Goal: Information Seeking & Learning: Learn about a topic

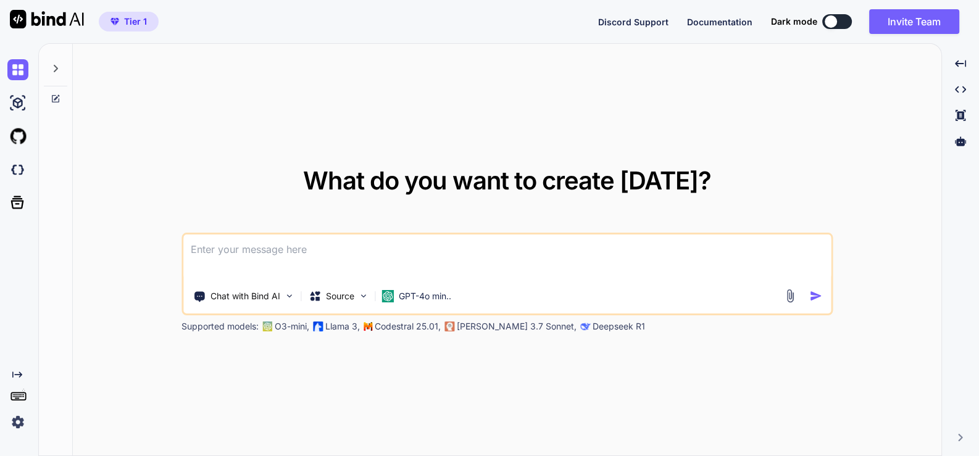
click at [143, 16] on span "Tier 1" at bounding box center [135, 21] width 23 height 12
click at [143, 15] on span "Tier 1" at bounding box center [135, 21] width 23 height 12
click at [827, 19] on div at bounding box center [831, 21] width 12 height 12
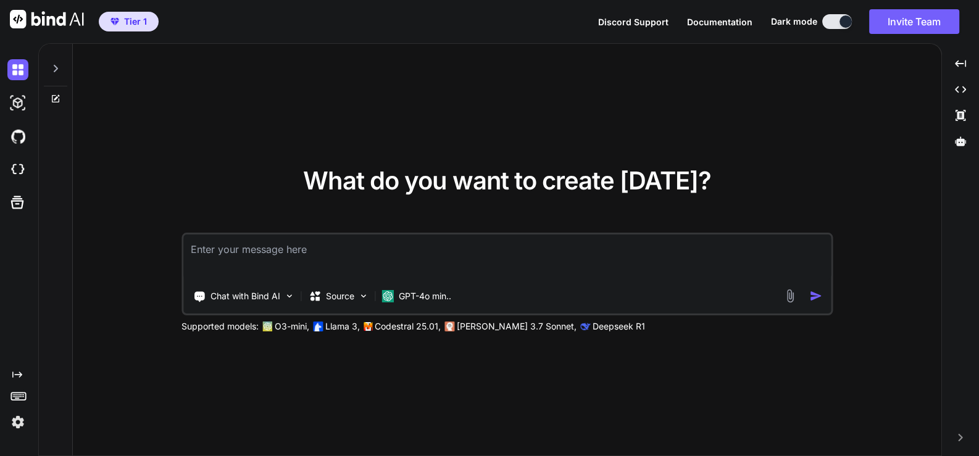
click at [833, 19] on button at bounding box center [837, 21] width 30 height 15
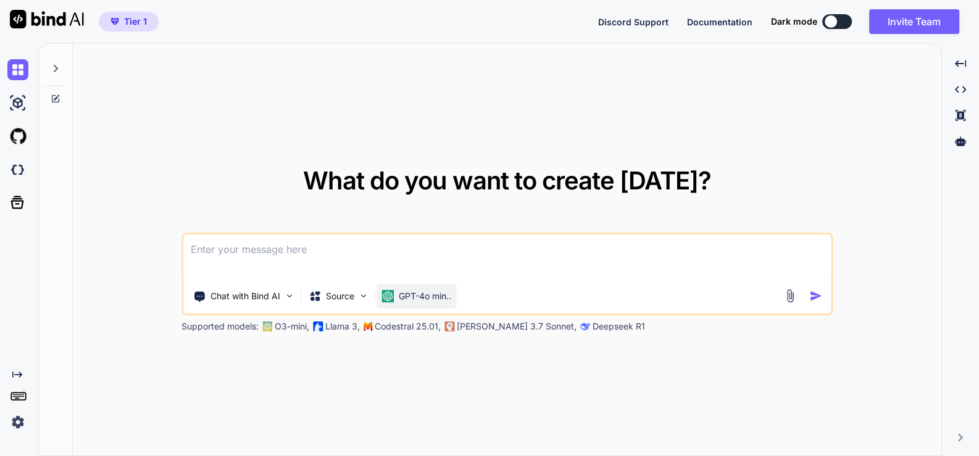
click at [419, 296] on p "GPT-4o min.." at bounding box center [425, 296] width 52 height 12
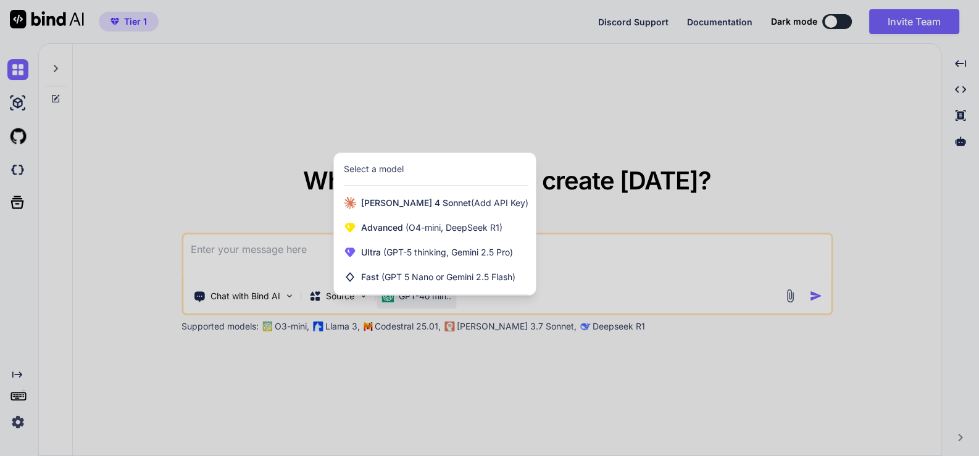
click at [448, 377] on div at bounding box center [489, 228] width 979 height 456
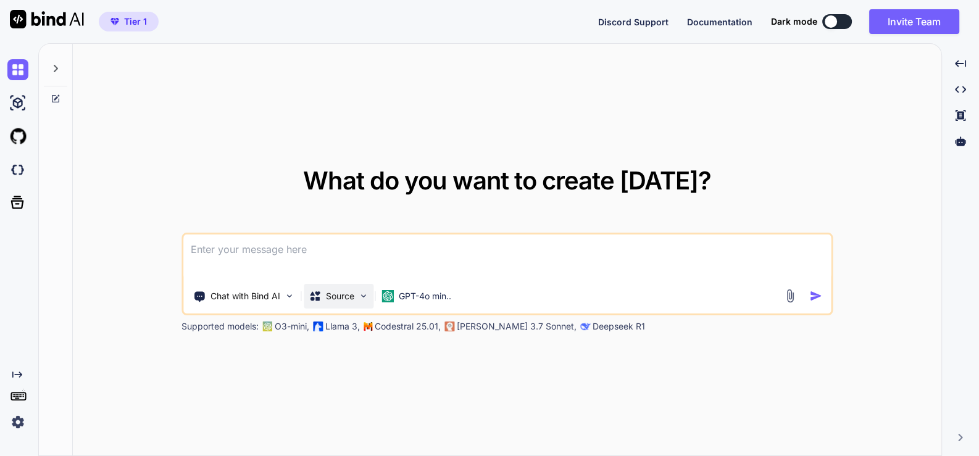
click at [352, 304] on div "Source" at bounding box center [339, 296] width 70 height 25
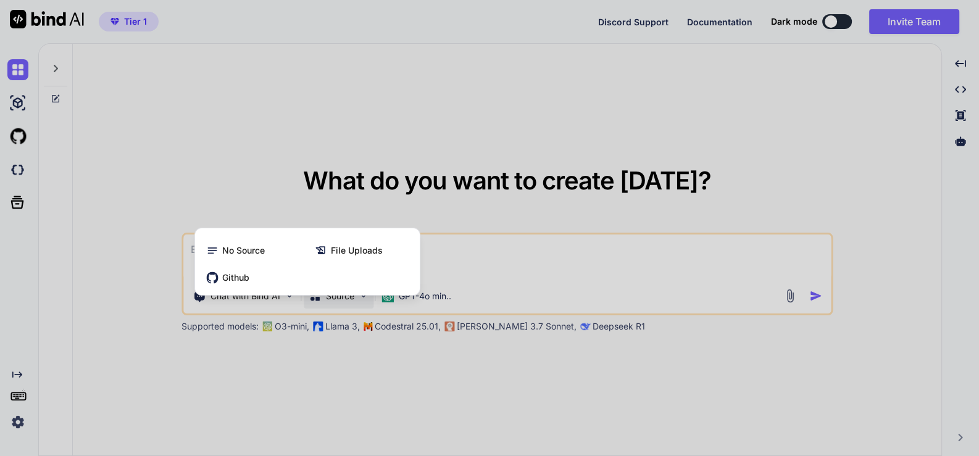
click at [376, 367] on div at bounding box center [489, 228] width 979 height 456
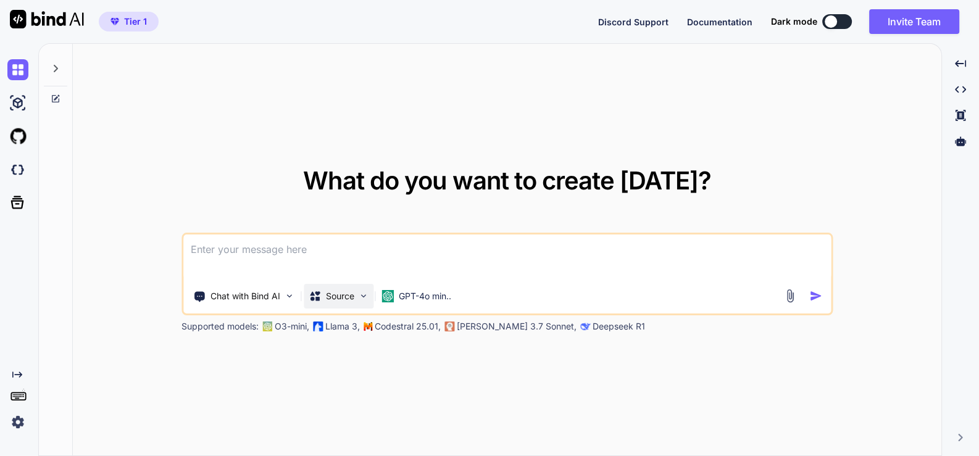
click at [354, 301] on p "Source" at bounding box center [340, 296] width 28 height 12
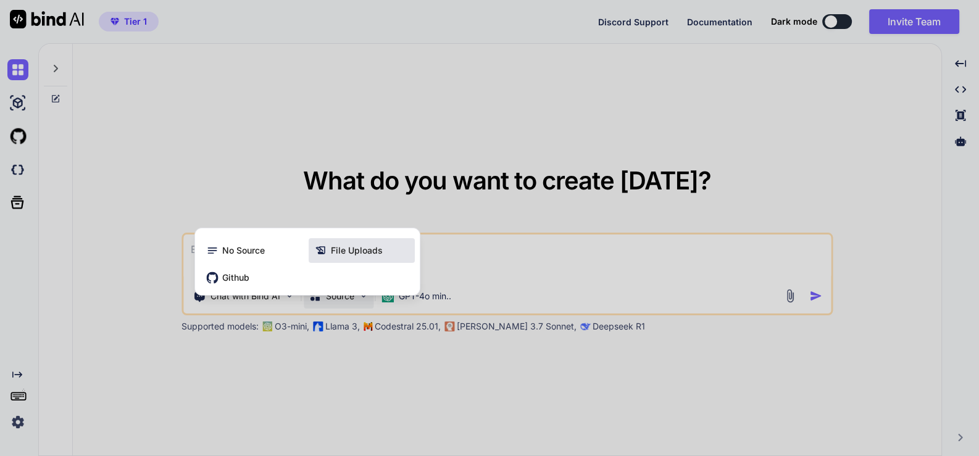
click at [362, 255] on span "File Uploads" at bounding box center [357, 250] width 52 height 12
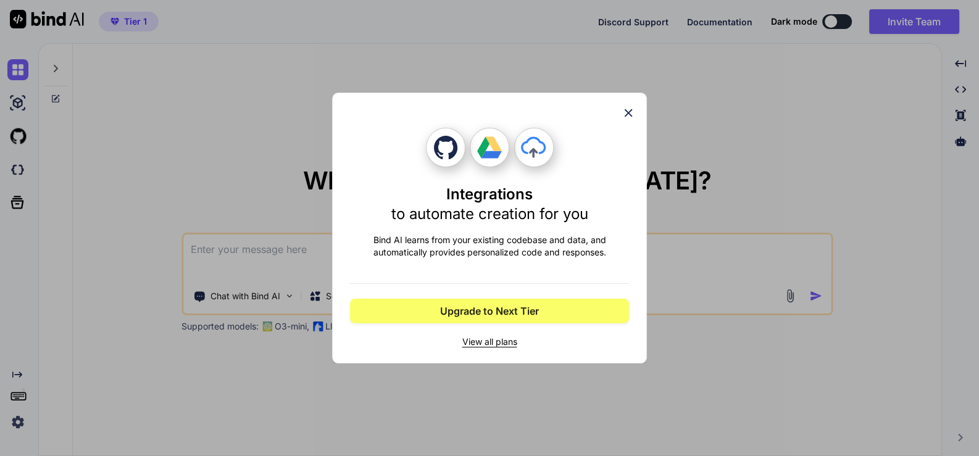
click at [629, 112] on icon at bounding box center [628, 113] width 14 height 14
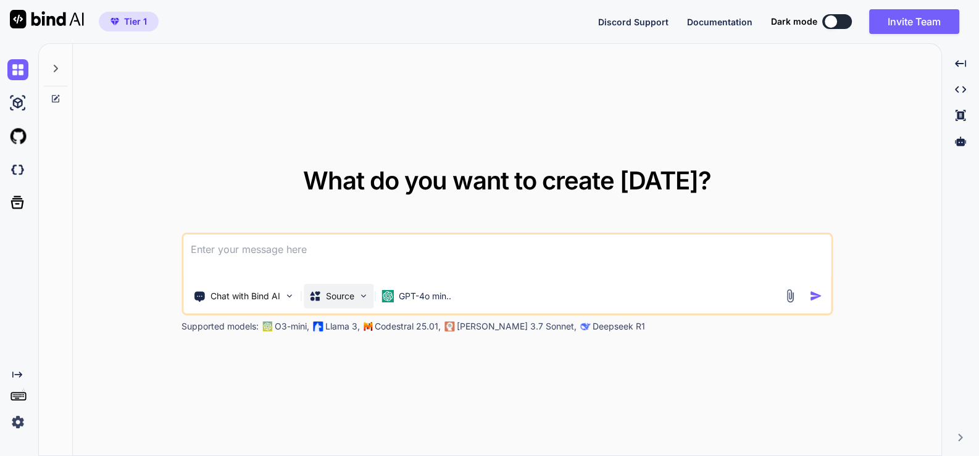
click at [354, 304] on div "Source" at bounding box center [339, 296] width 70 height 25
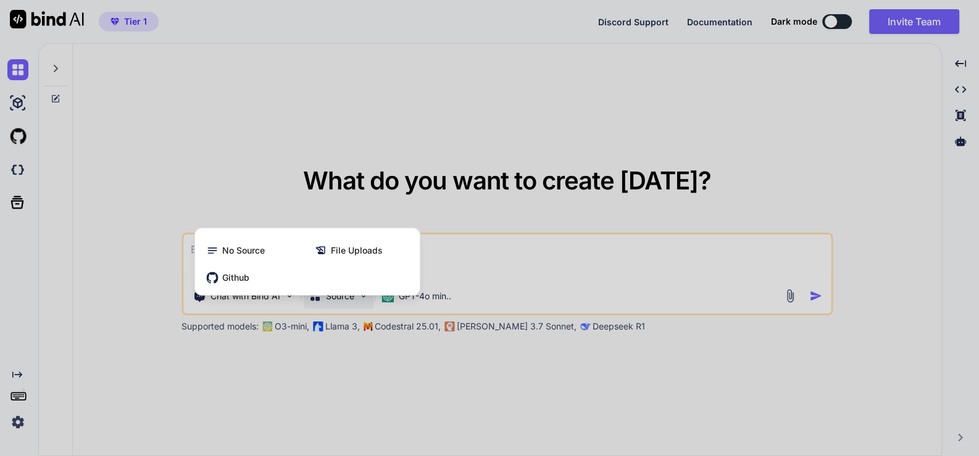
click at [381, 380] on div at bounding box center [489, 228] width 979 height 456
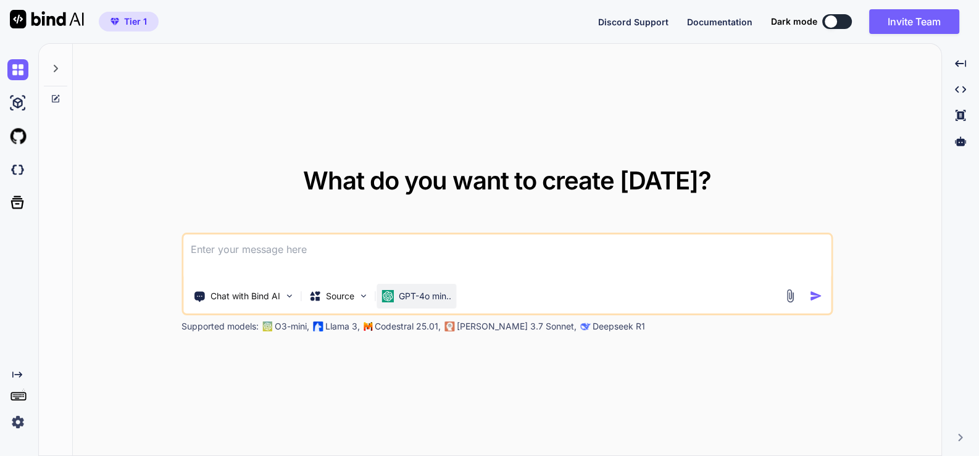
click at [416, 299] on p "GPT-4o min.." at bounding box center [425, 296] width 52 height 12
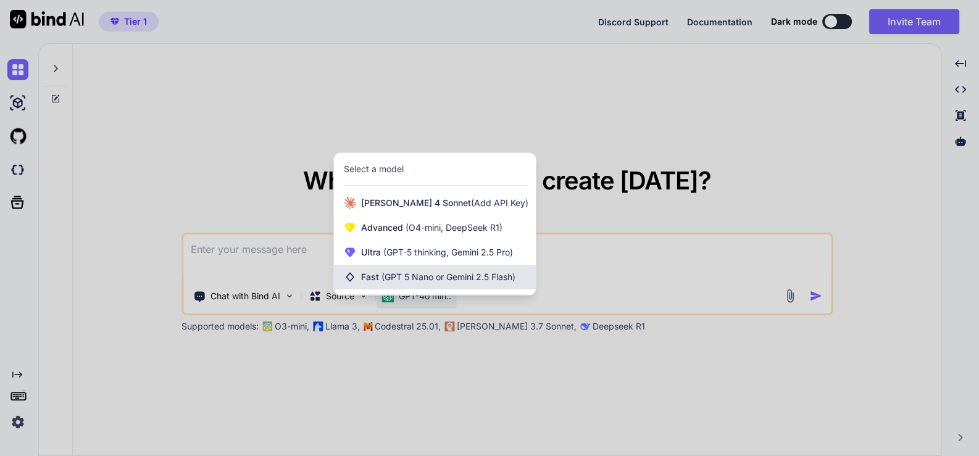
click at [425, 278] on span "(GPT 5 Nano or Gemini 2.5 Flash)" at bounding box center [448, 277] width 134 height 10
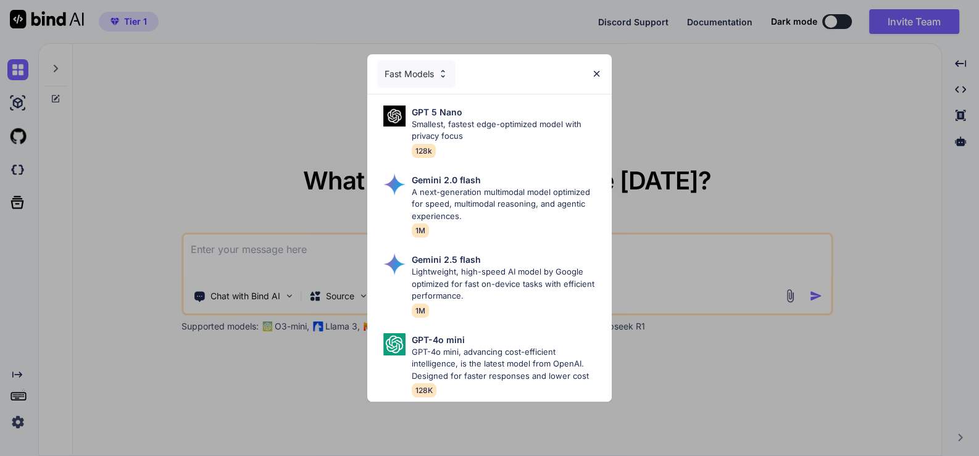
click at [791, 159] on div "Fast Models GPT 5 Nano Smallest, fastest edge-optimized model with privacy focu…" at bounding box center [489, 228] width 979 height 456
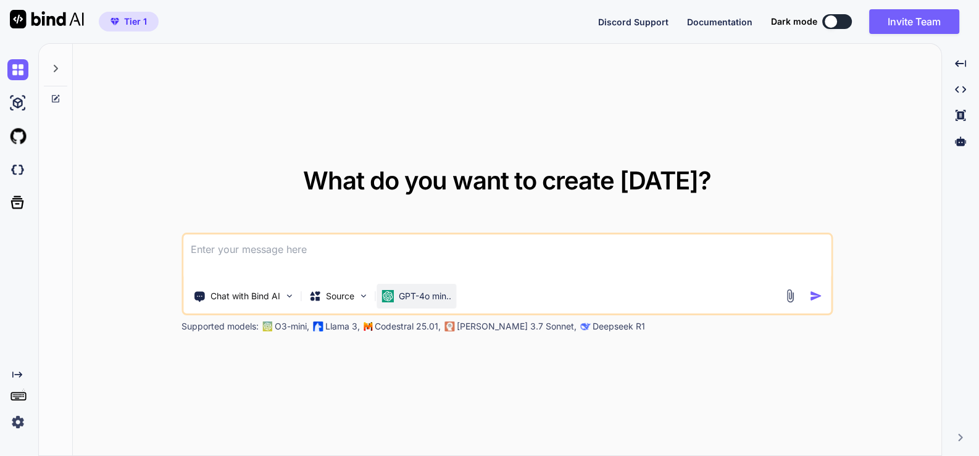
click at [430, 297] on p "GPT-4o min.." at bounding box center [425, 296] width 52 height 12
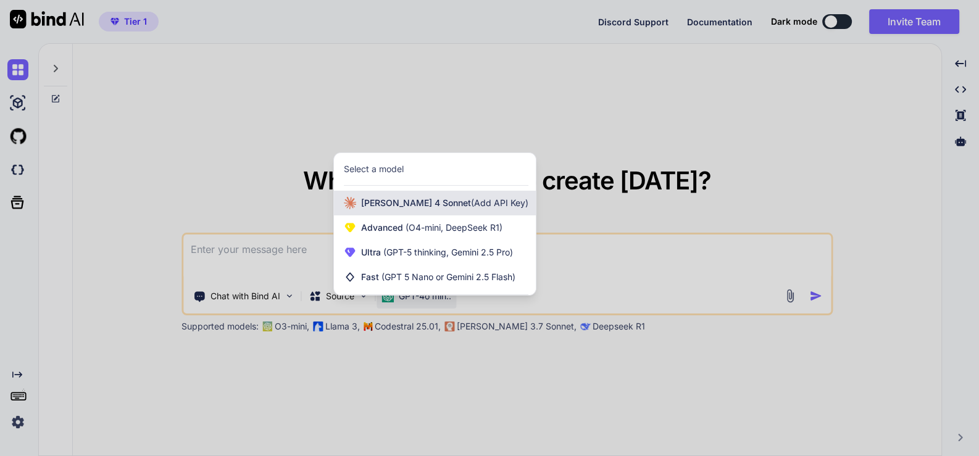
click at [471, 201] on span "(Add API Key)" at bounding box center [499, 202] width 57 height 10
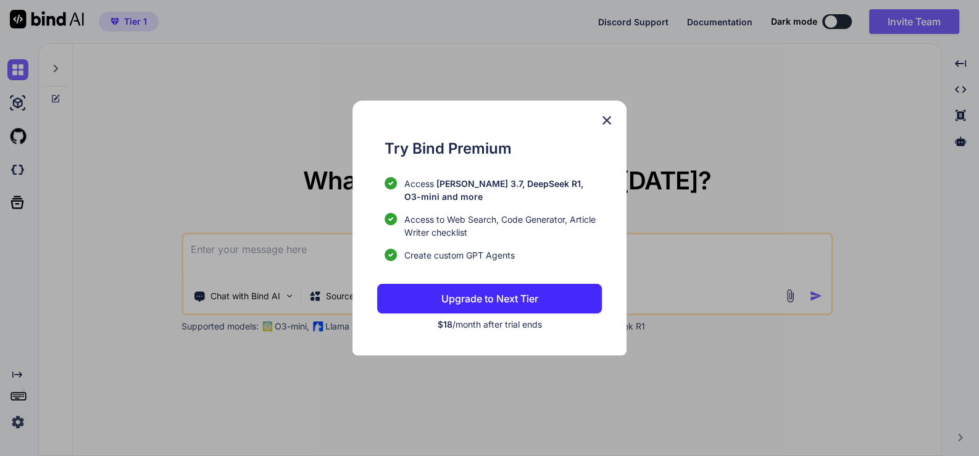
click at [607, 117] on img at bounding box center [606, 120] width 15 height 15
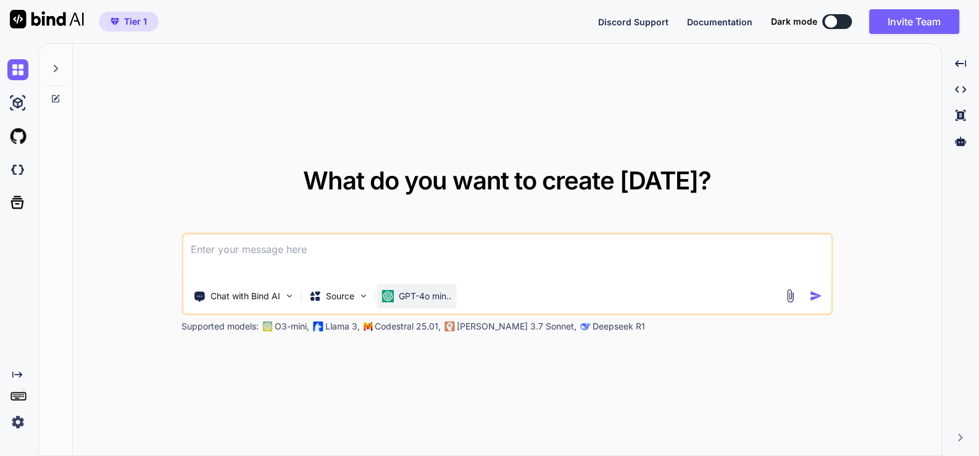
click at [419, 299] on p "GPT-4o min.." at bounding box center [425, 296] width 52 height 12
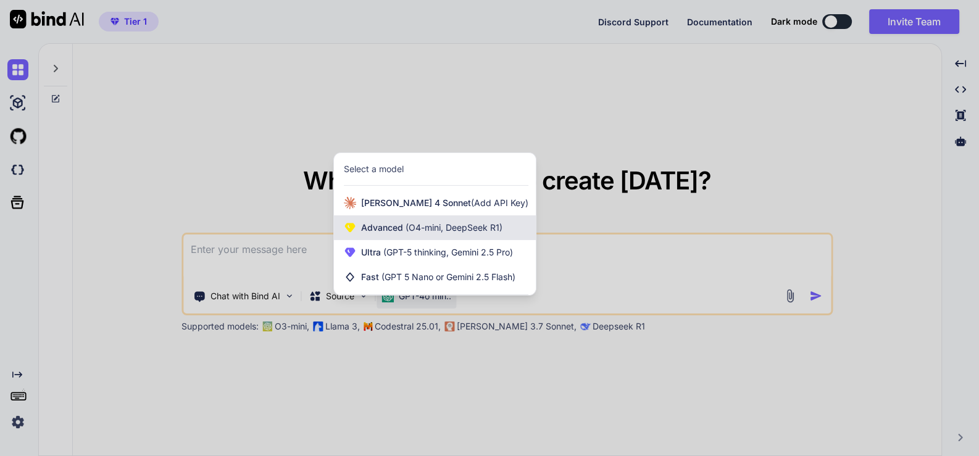
click at [431, 233] on span "Advanced (O4-mini, DeepSeek R1)" at bounding box center [431, 228] width 141 height 12
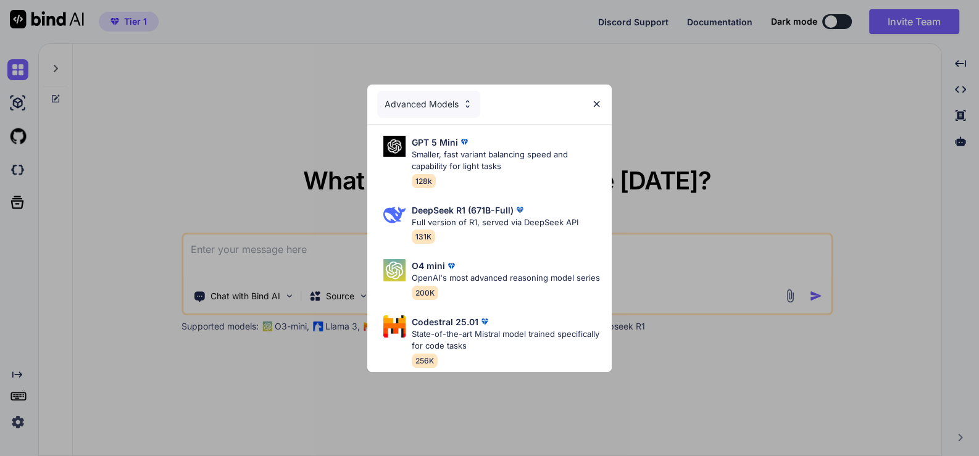
click at [591, 99] on img at bounding box center [596, 104] width 10 height 10
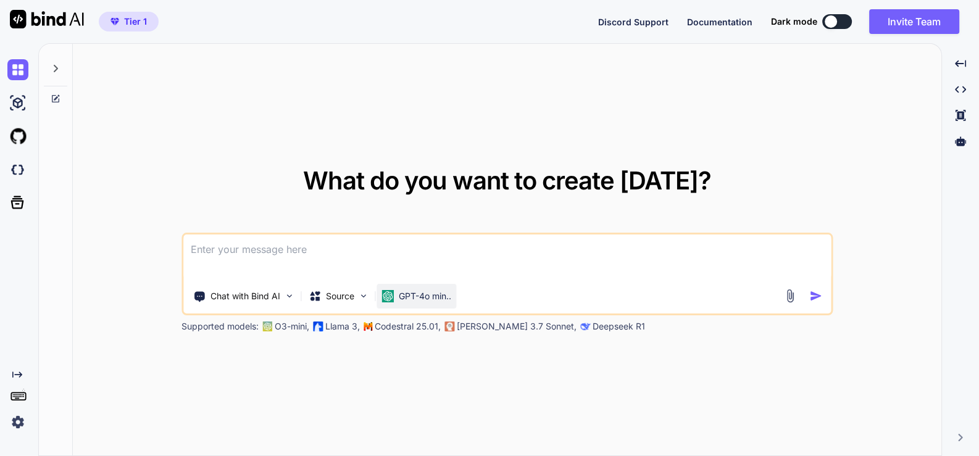
click at [418, 293] on p "GPT-4o min.." at bounding box center [425, 296] width 52 height 12
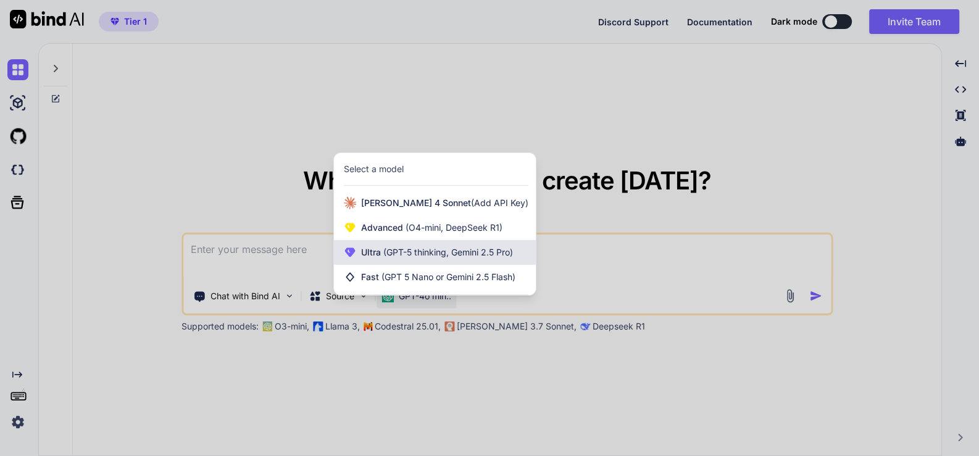
click at [432, 255] on span "(GPT-5 thinking, Gemini 2.5 Pro)" at bounding box center [447, 252] width 132 height 10
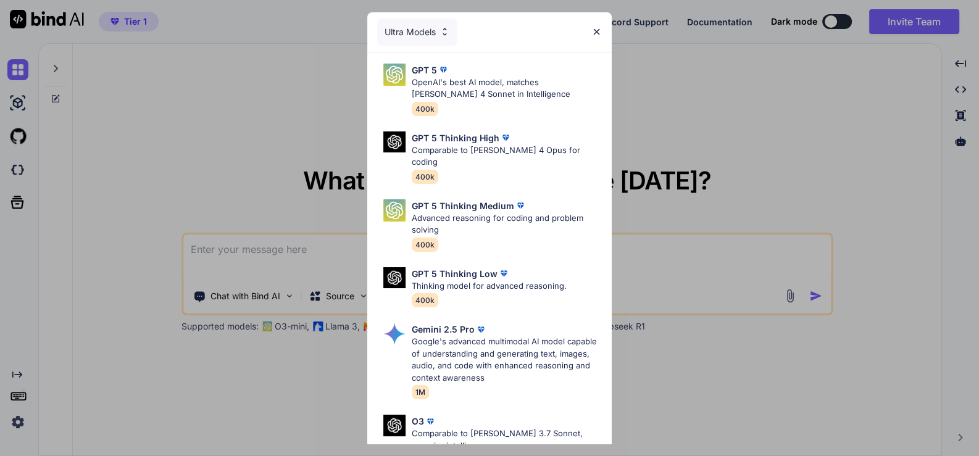
click at [739, 383] on div "Ultra Models GPT 5 OpenAI's best AI model, matches [PERSON_NAME] 4 Sonnet in In…" at bounding box center [489, 228] width 979 height 456
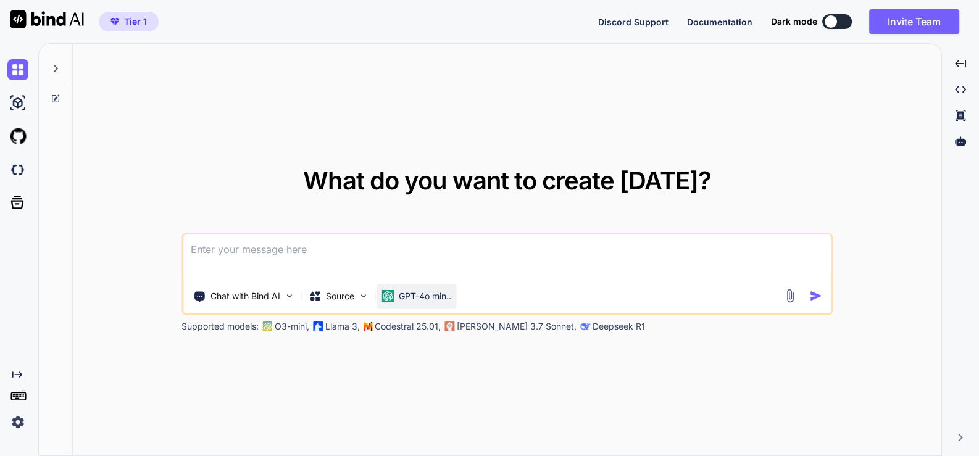
click at [431, 306] on div "GPT-4o min.." at bounding box center [416, 296] width 80 height 25
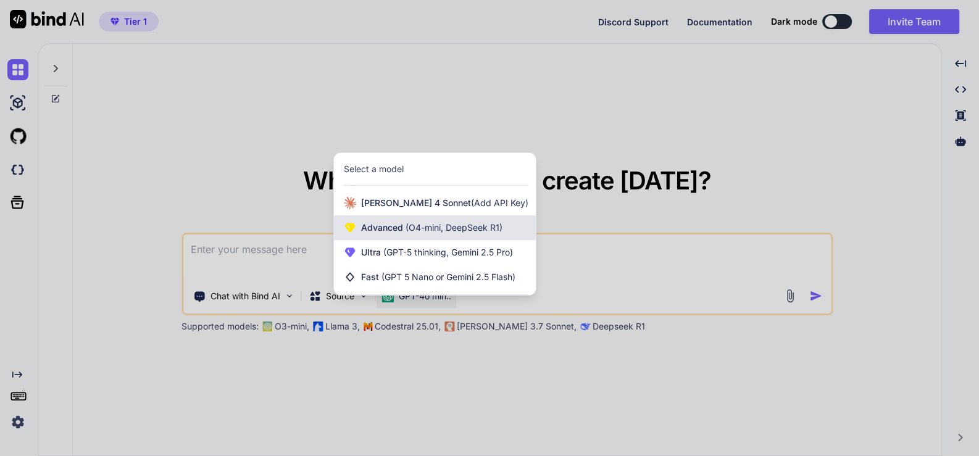
click at [443, 226] on span "(O4-mini, DeepSeek R1)" at bounding box center [452, 227] width 99 height 10
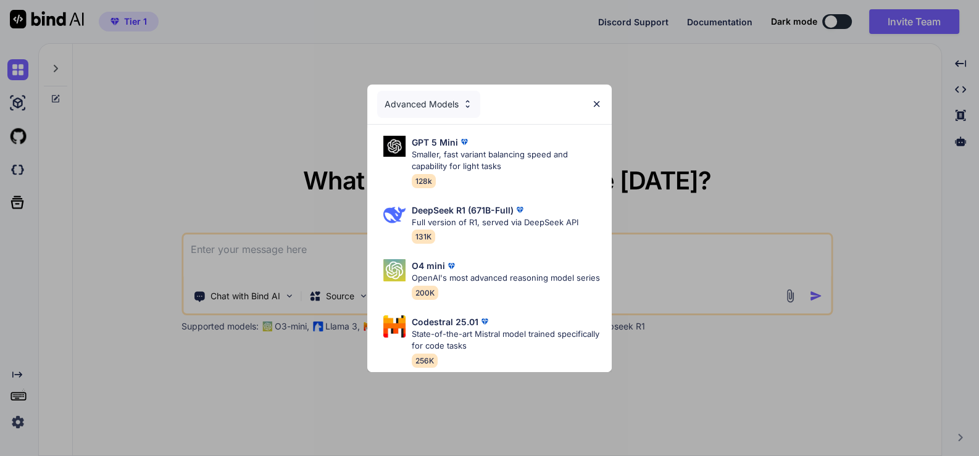
click at [756, 380] on div "Advanced Models GPT 5 Mini Smaller, fast variant balancing speed and capability…" at bounding box center [489, 228] width 979 height 456
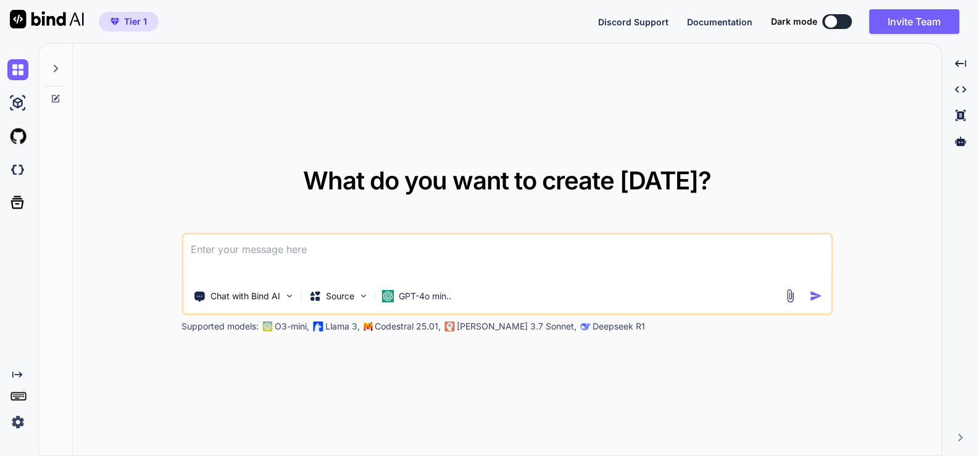
click at [425, 308] on div "GPT-4o min.." at bounding box center [416, 296] width 80 height 25
click at [425, 302] on div "GPT-4o min.." at bounding box center [416, 296] width 80 height 25
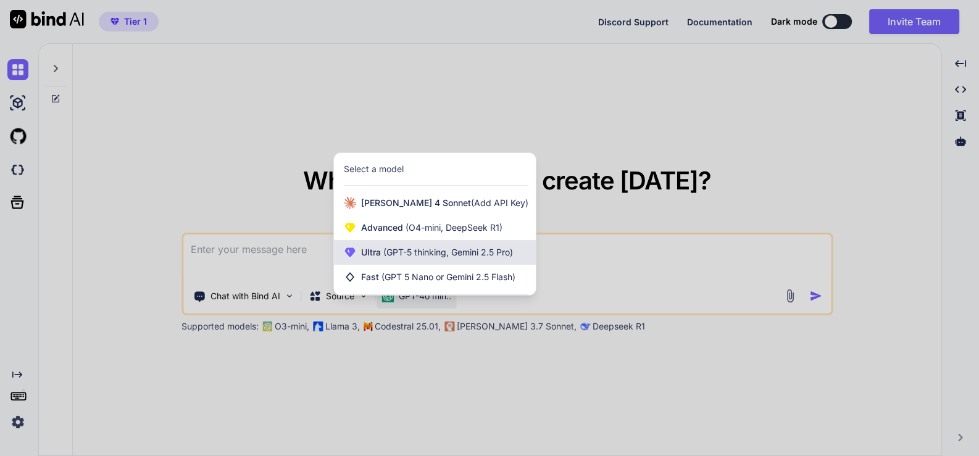
click at [419, 260] on div "Ultra (GPT-5 thinking, Gemini 2.5 Pro)" at bounding box center [435, 252] width 202 height 25
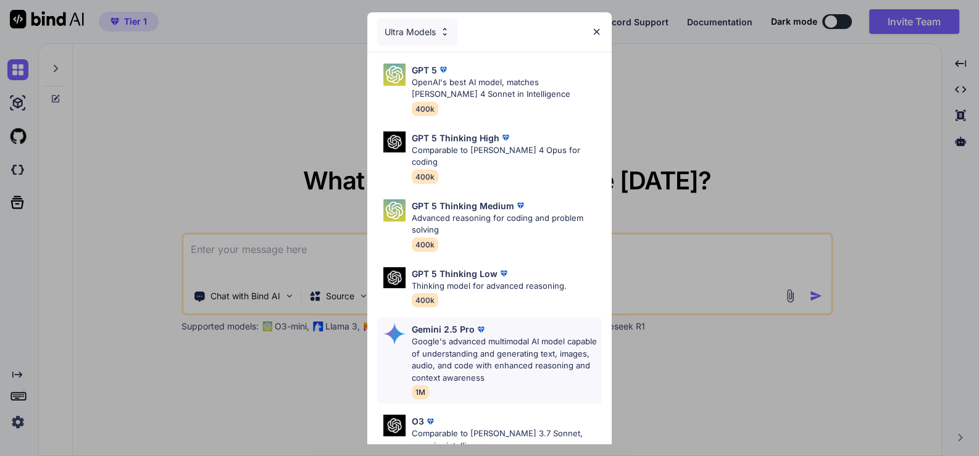
click at [483, 336] on p "Google's advanced multimodal AI model capable of understanding and generating t…" at bounding box center [507, 360] width 191 height 48
type textarea "x"
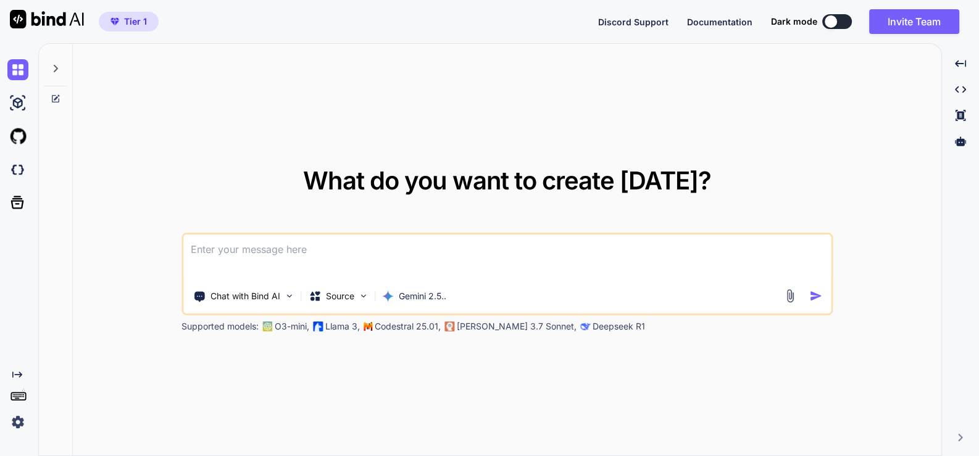
click at [500, 276] on textarea at bounding box center [506, 258] width 647 height 46
click at [19, 418] on img at bounding box center [17, 422] width 21 height 21
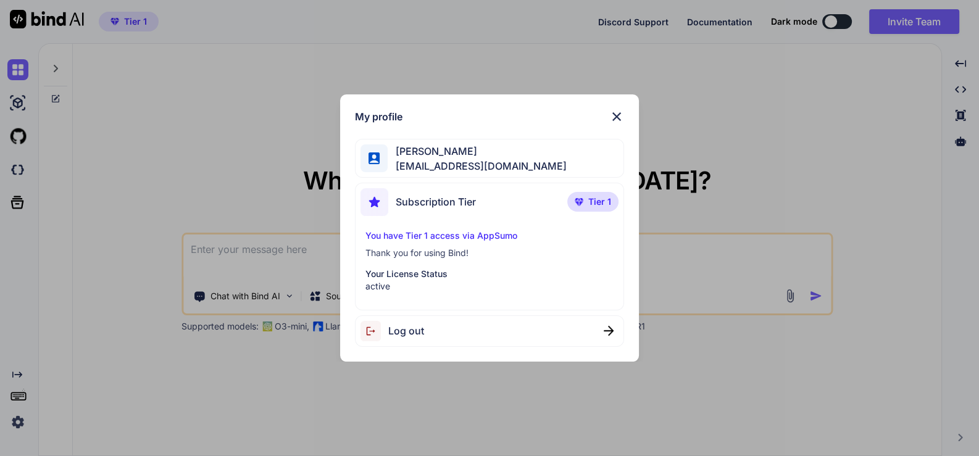
click at [617, 118] on img at bounding box center [616, 116] width 15 height 15
